Goal: Navigation & Orientation: Locate item on page

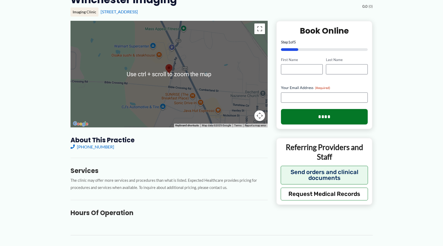
scroll to position [53, 0]
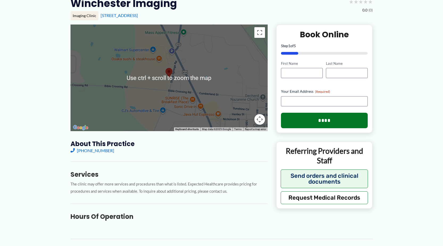
click at [192, 86] on div at bounding box center [169, 77] width 197 height 106
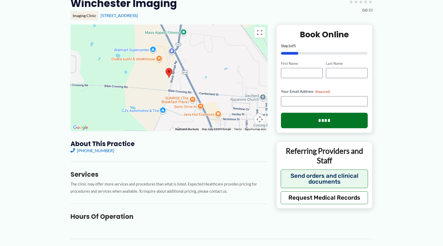
click at [259, 120] on button "Map camera controls" at bounding box center [259, 119] width 11 height 11
click at [245, 117] on button "Zoom out" at bounding box center [246, 119] width 11 height 11
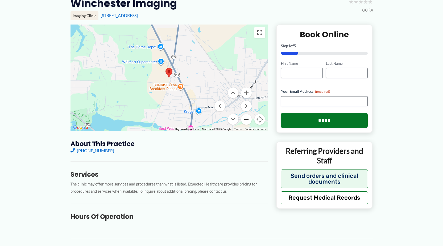
click at [245, 117] on button "Zoom out" at bounding box center [246, 119] width 11 height 11
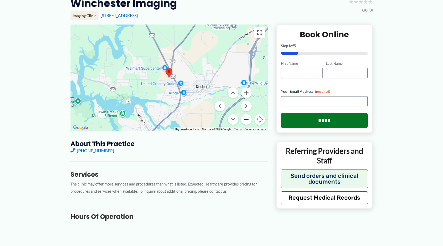
click at [245, 117] on button "Zoom out" at bounding box center [246, 119] width 11 height 11
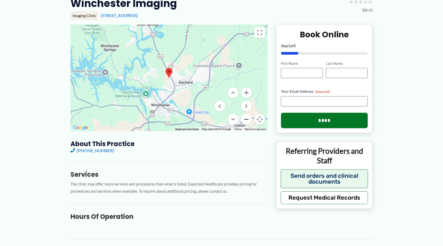
click at [245, 117] on button "Zoom out" at bounding box center [246, 119] width 11 height 11
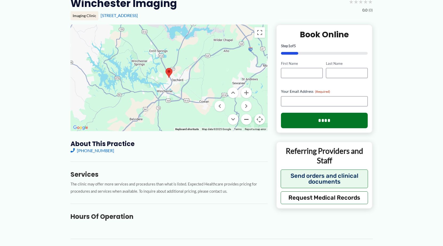
click at [245, 117] on button "Zoom out" at bounding box center [246, 119] width 11 height 11
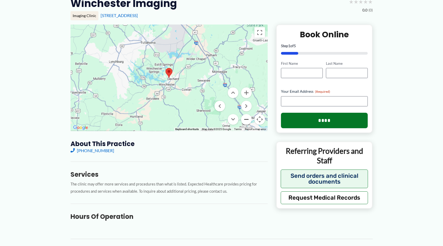
click at [245, 117] on button "Zoom out" at bounding box center [246, 119] width 11 height 11
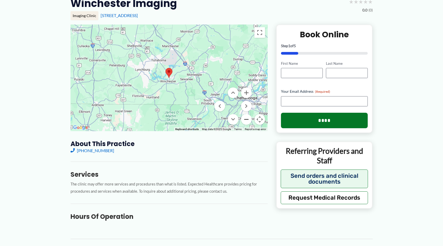
click at [245, 117] on button "Zoom out" at bounding box center [246, 119] width 11 height 11
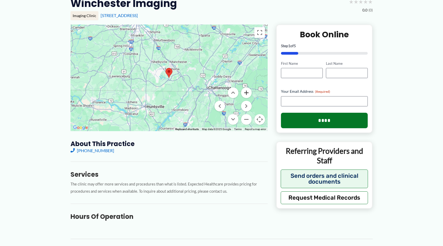
click at [248, 93] on button "Zoom in" at bounding box center [246, 92] width 11 height 11
